Goal: Use online tool/utility

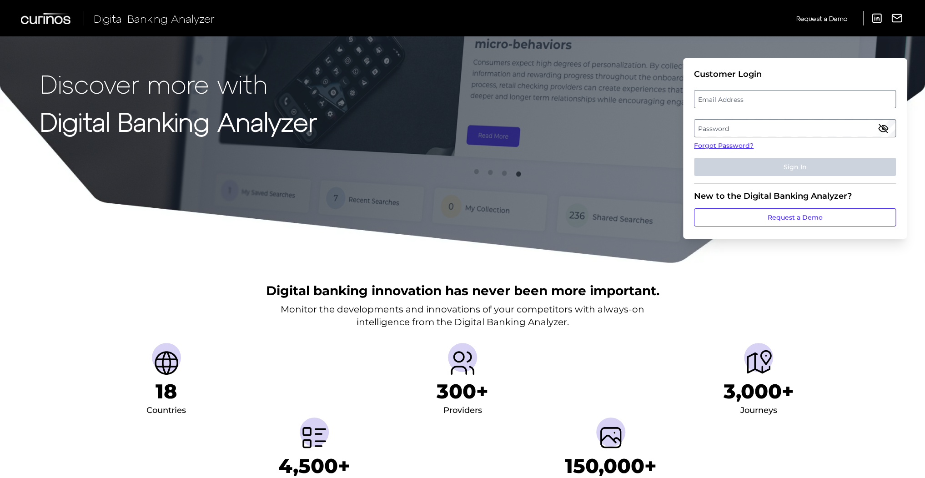
click at [735, 101] on label "Email Address" at bounding box center [795, 99] width 201 height 16
click at [735, 101] on input "email" at bounding box center [795, 99] width 202 height 18
type input "[EMAIL_ADDRESS][DOMAIN_NAME]"
click at [736, 131] on label "Password" at bounding box center [795, 128] width 201 height 16
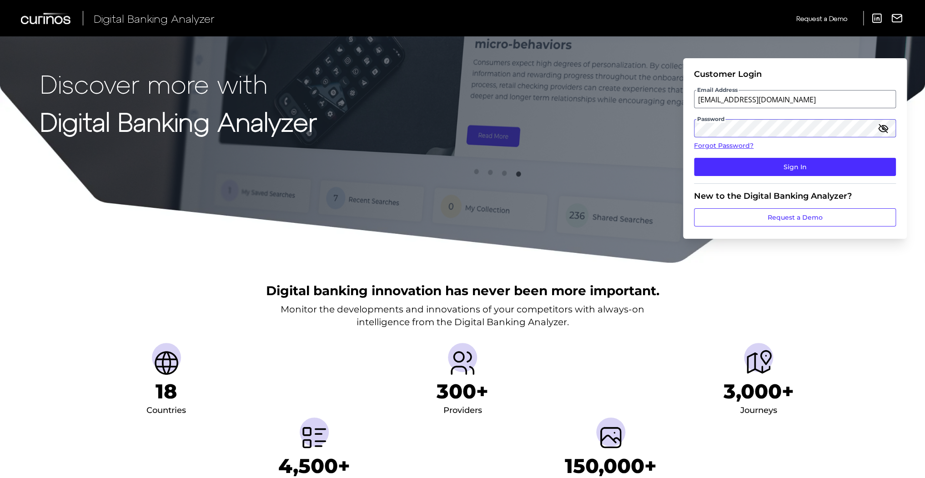
click at [694, 158] on button "Sign In" at bounding box center [795, 167] width 202 height 18
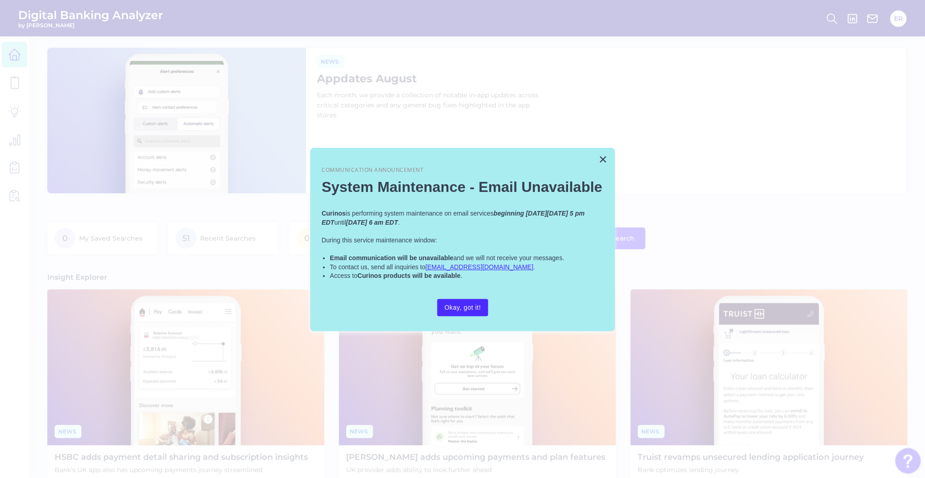
click at [14, 171] on div at bounding box center [462, 239] width 925 height 478
click at [601, 157] on button "×" at bounding box center [603, 159] width 9 height 15
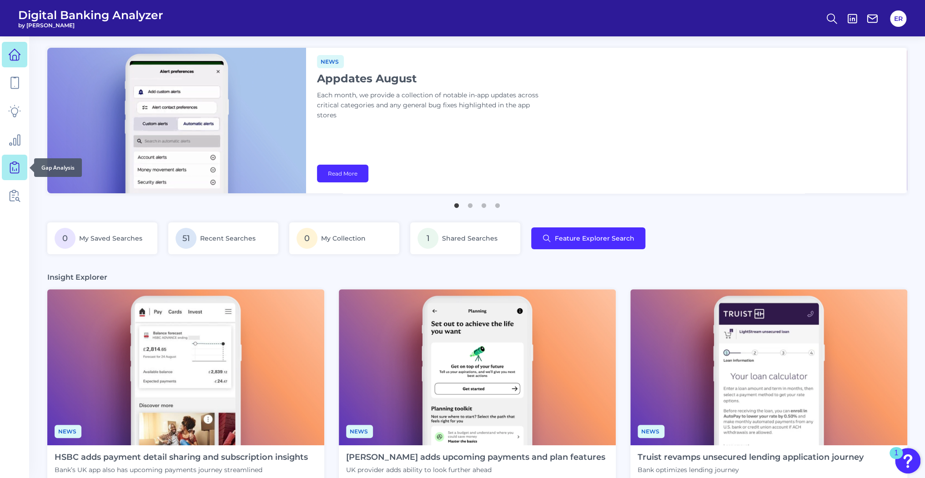
click at [17, 166] on icon at bounding box center [14, 167] width 13 height 13
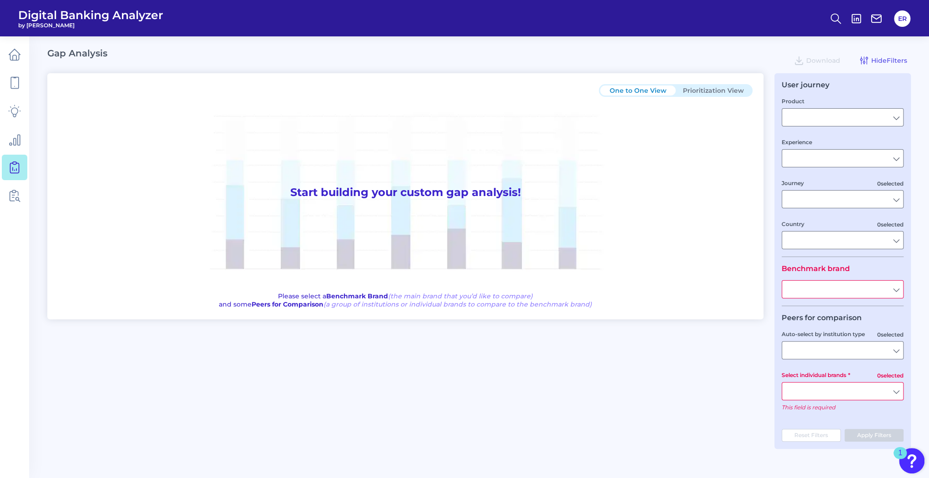
type input "Checking / Current Account"
type input "Mobile Servicing"
type input "Pre-Login Area, New Customer Onboarding, Login & Authentication, Accounts and t…"
type input "[GEOGRAPHIC_DATA]"
type input "All Select individual brands"
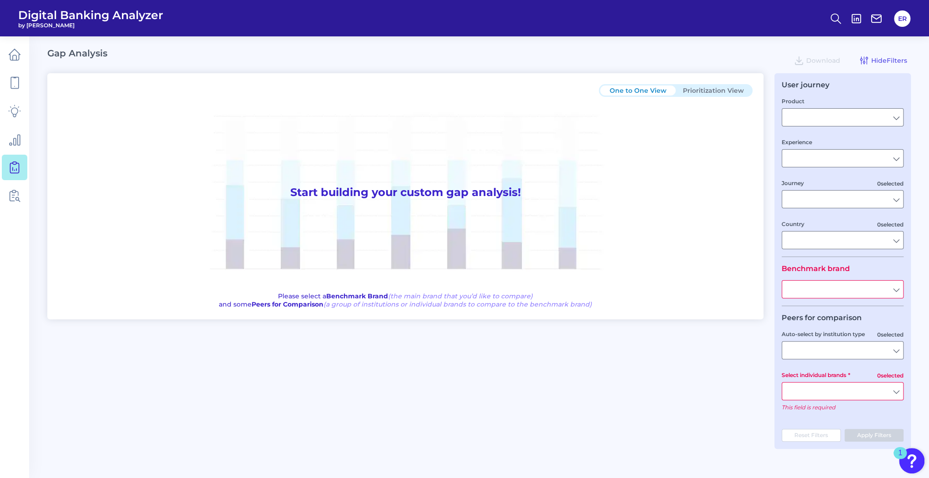
type input "All Countries"
type input "All Journeys"
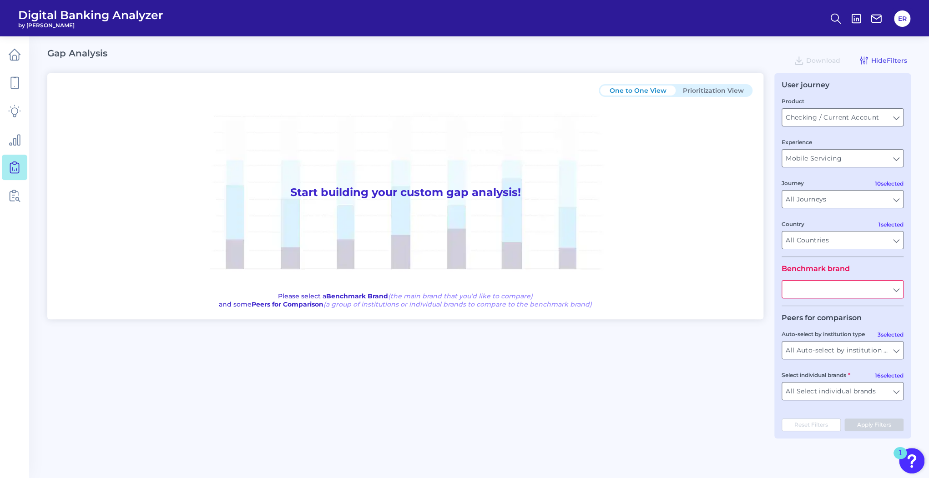
click at [845, 287] on input "text" at bounding box center [842, 289] width 121 height 17
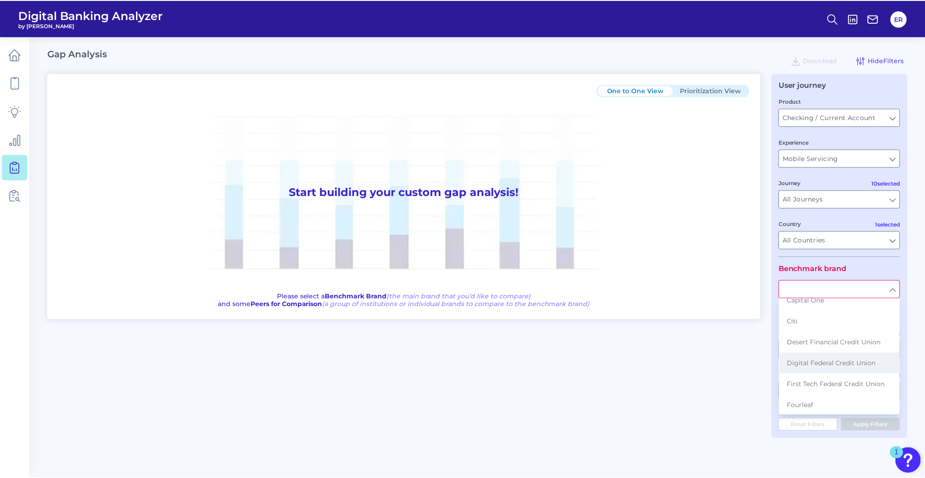
scroll to position [73, 0]
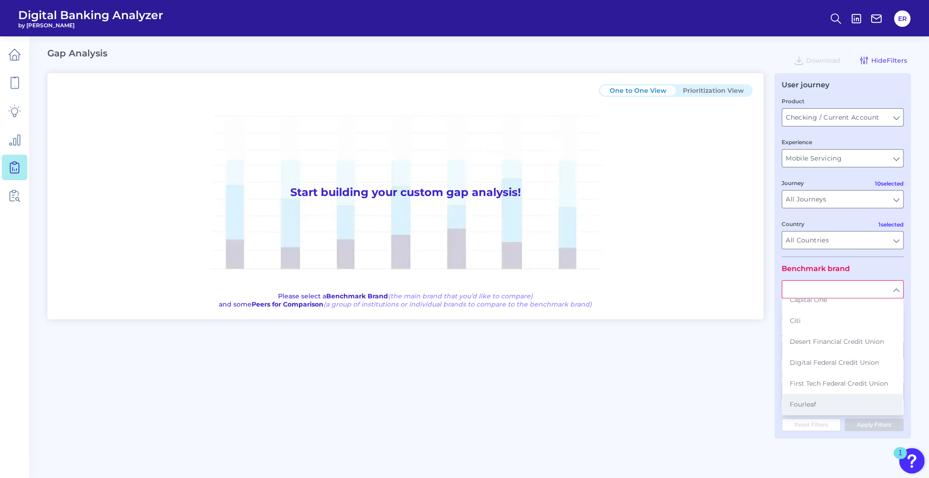
click at [829, 400] on button "Fourleaf" at bounding box center [842, 404] width 120 height 21
type input "Fourleaf"
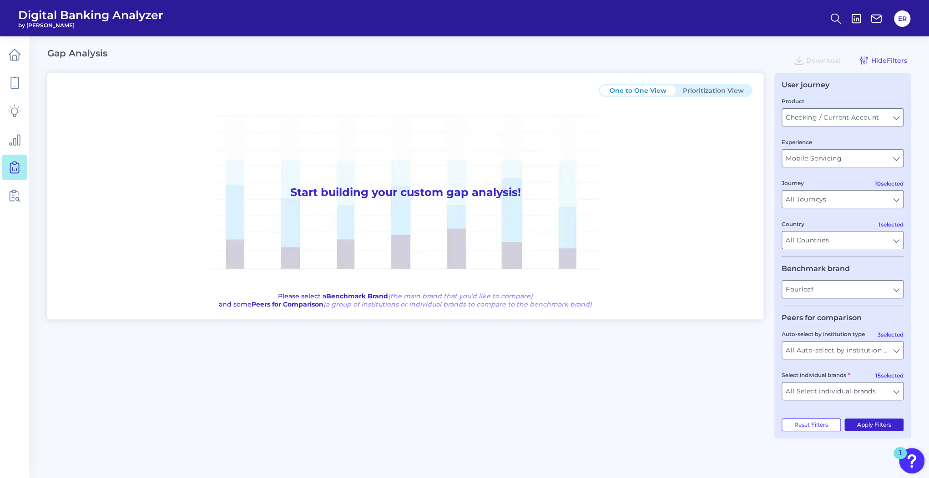
click at [872, 428] on button "Apply Filters" at bounding box center [874, 424] width 60 height 13
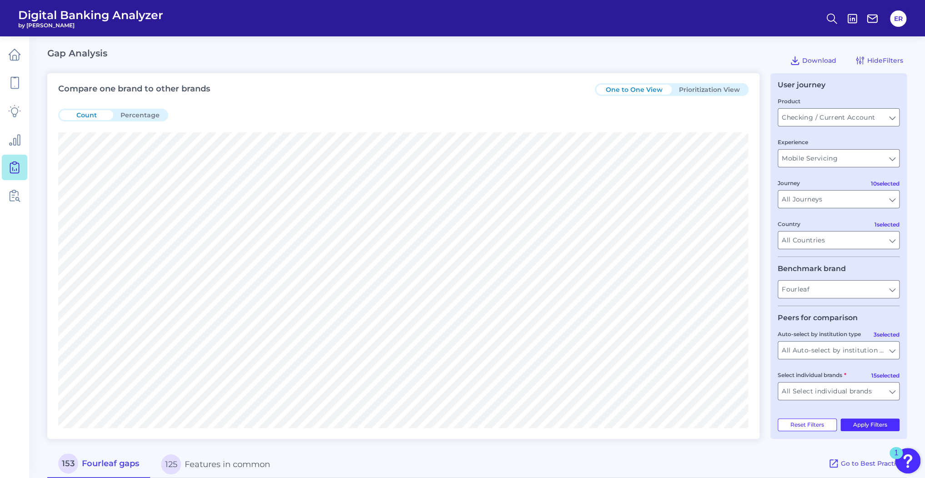
click at [713, 93] on button "Prioritization View" at bounding box center [710, 90] width 76 height 10
